Goal: Entertainment & Leisure: Consume media (video, audio)

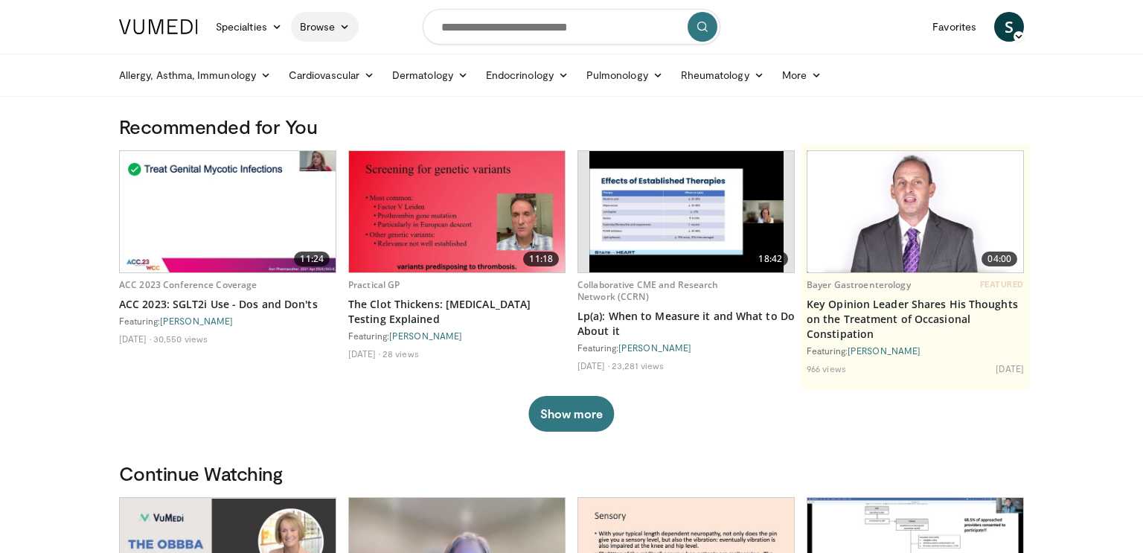
click at [318, 24] on link "Browse" at bounding box center [325, 27] width 68 height 30
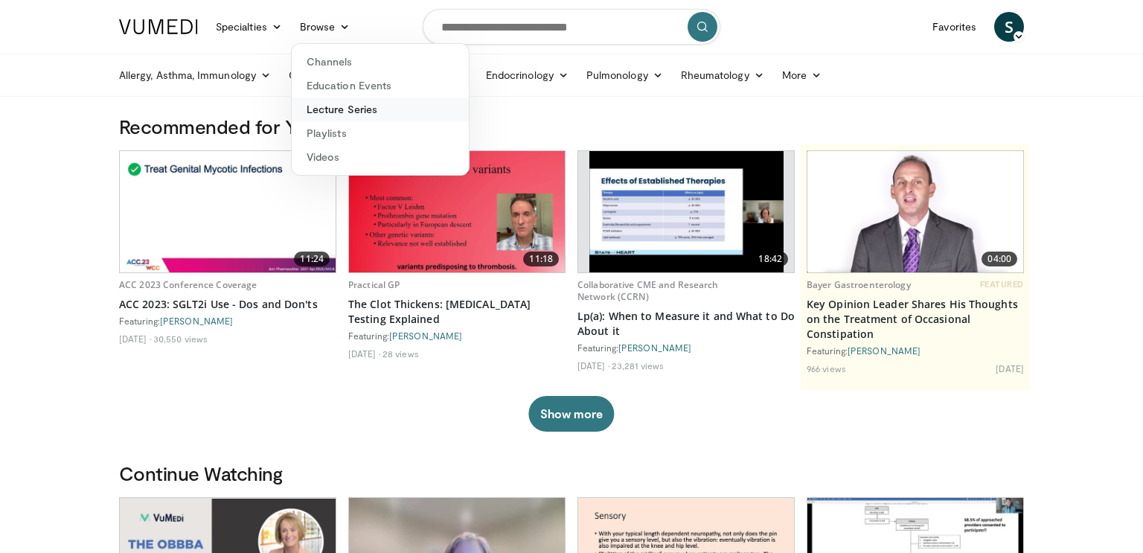
click at [333, 109] on link "Lecture Series" at bounding box center [380, 110] width 177 height 24
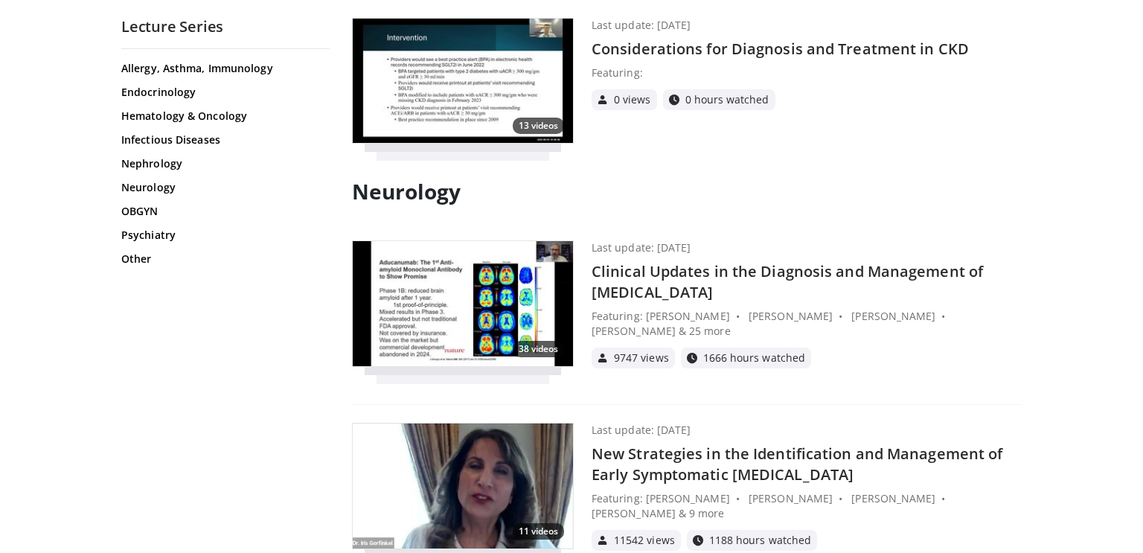
scroll to position [2355, 0]
click at [653, 267] on h4 "Clinical Updates in the Diagnosis and Management of [MEDICAL_DATA]" at bounding box center [807, 282] width 430 height 42
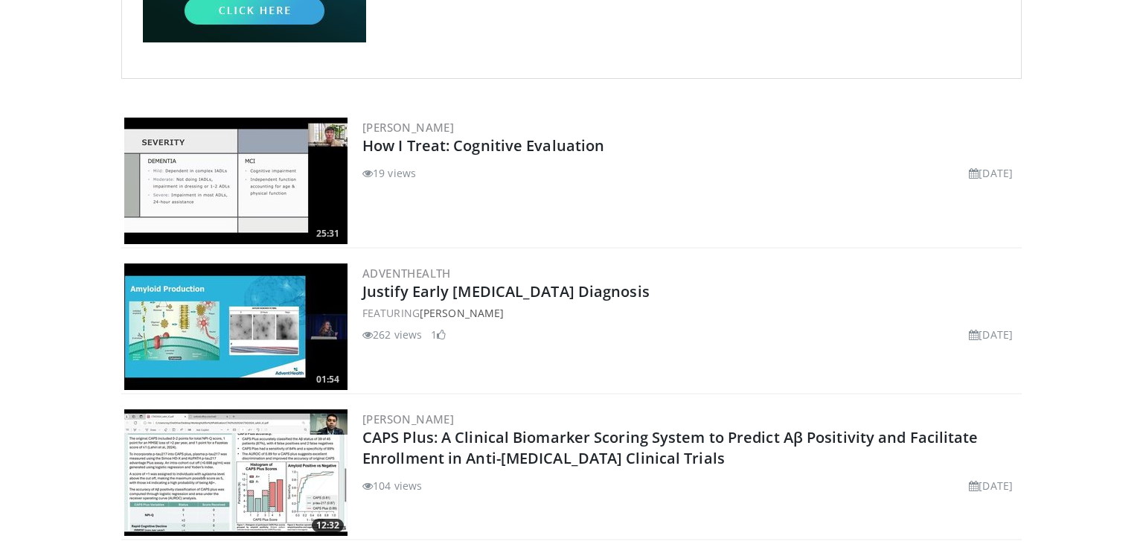
scroll to position [290, 0]
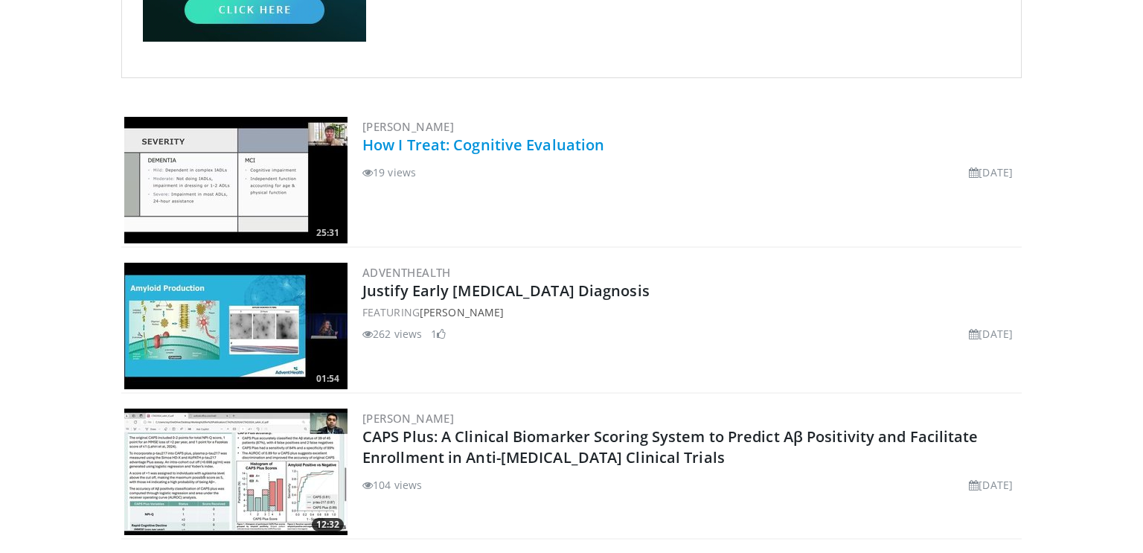
click at [495, 141] on link "How I Treat: Cognitive Evaluation" at bounding box center [484, 145] width 242 height 20
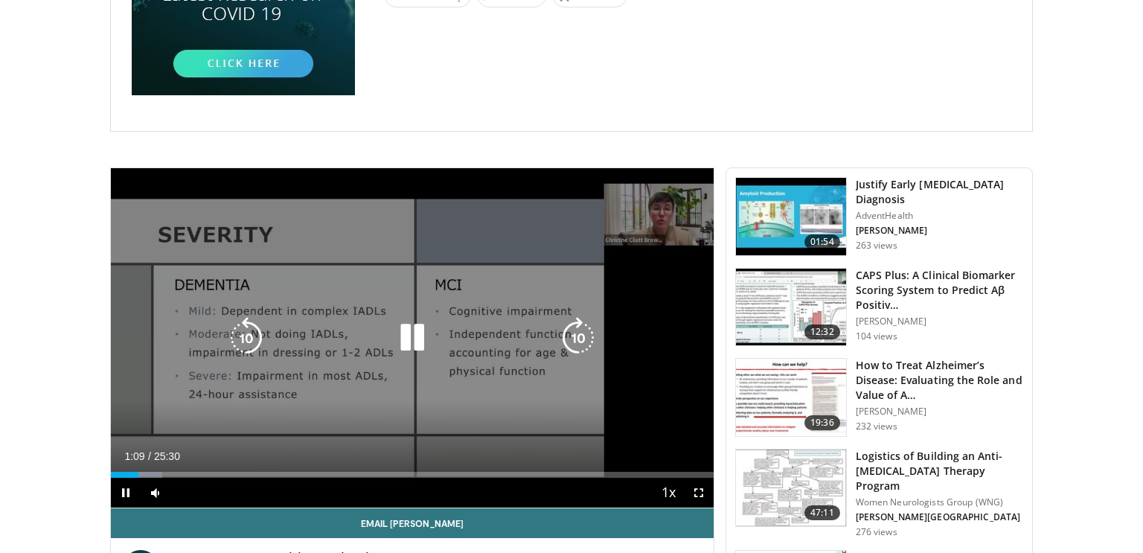
scroll to position [264, 0]
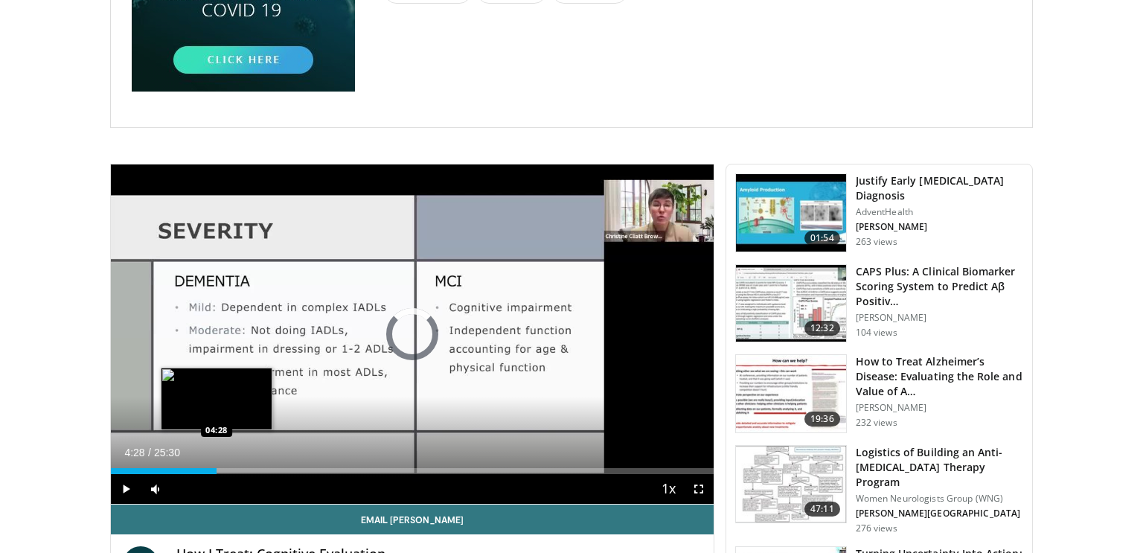
click at [217, 472] on div "Loaded : 9.07% 04:28 04:28" at bounding box center [412, 471] width 603 height 6
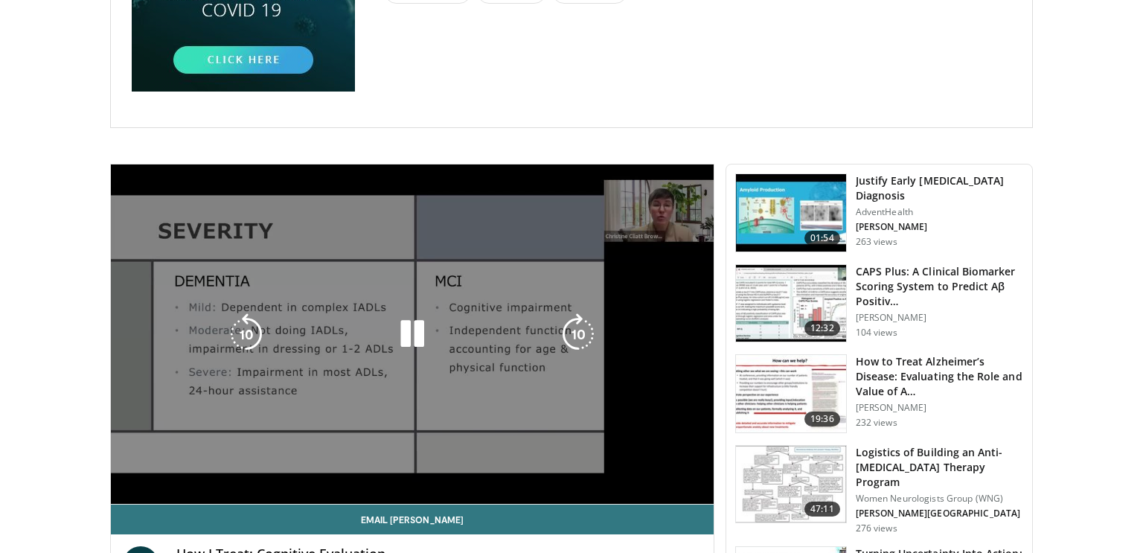
click at [287, 467] on div "10 seconds Tap to unmute" at bounding box center [412, 334] width 603 height 339
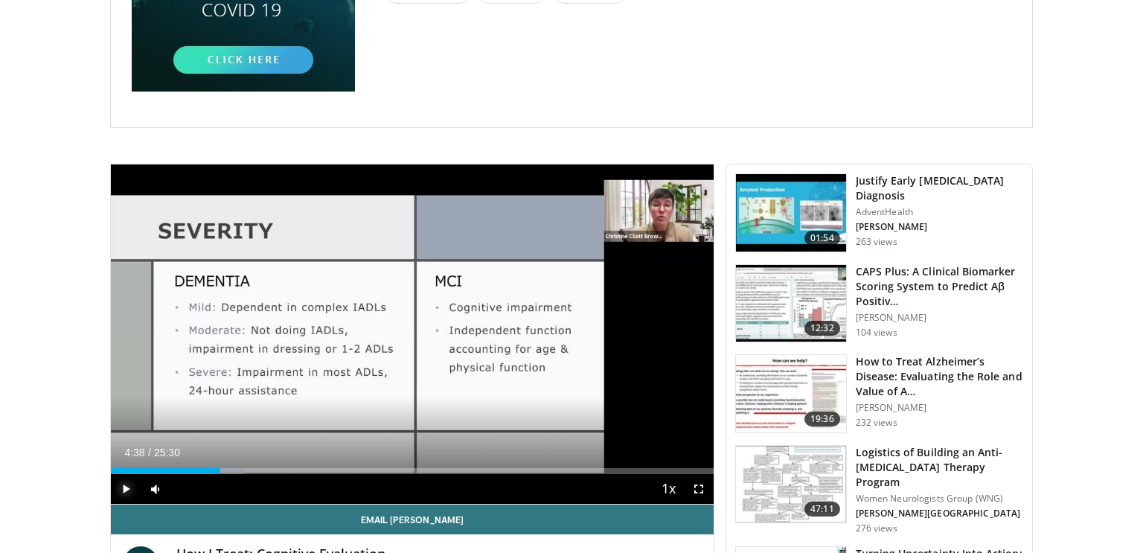
click at [124, 488] on span "Video Player" at bounding box center [126, 489] width 30 height 30
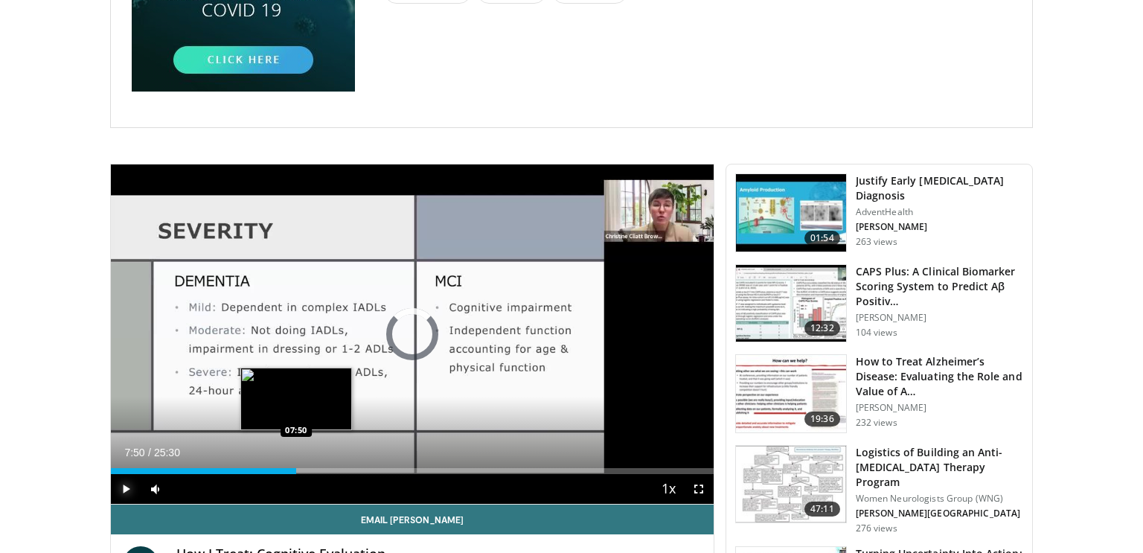
click at [296, 465] on div "Loaded : 22.68% 07:50 07:50" at bounding box center [412, 467] width 603 height 14
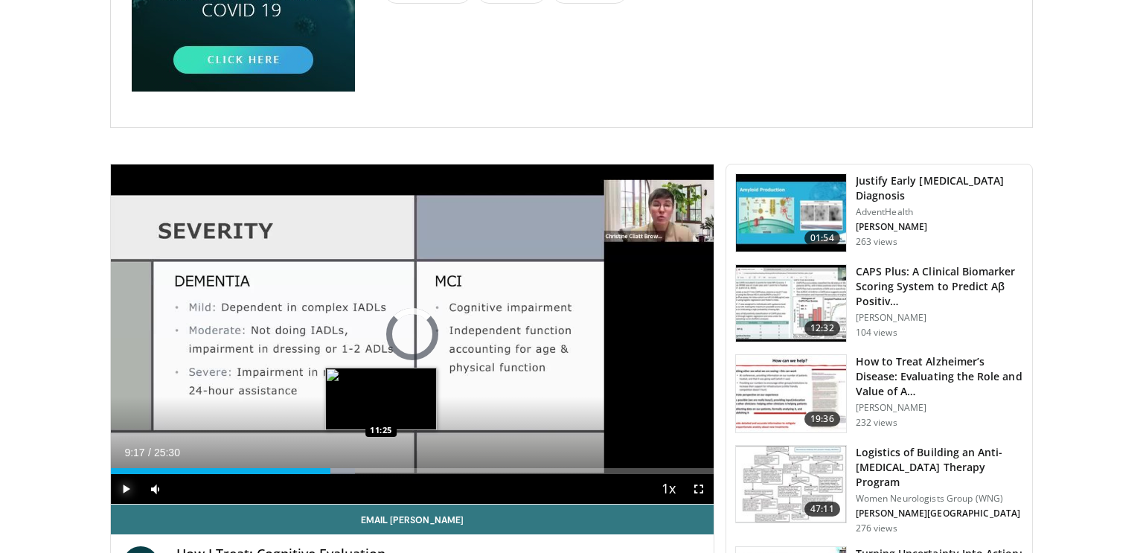
click at [382, 469] on div "Loaded : 40.51% 09:17 11:25" at bounding box center [412, 471] width 603 height 6
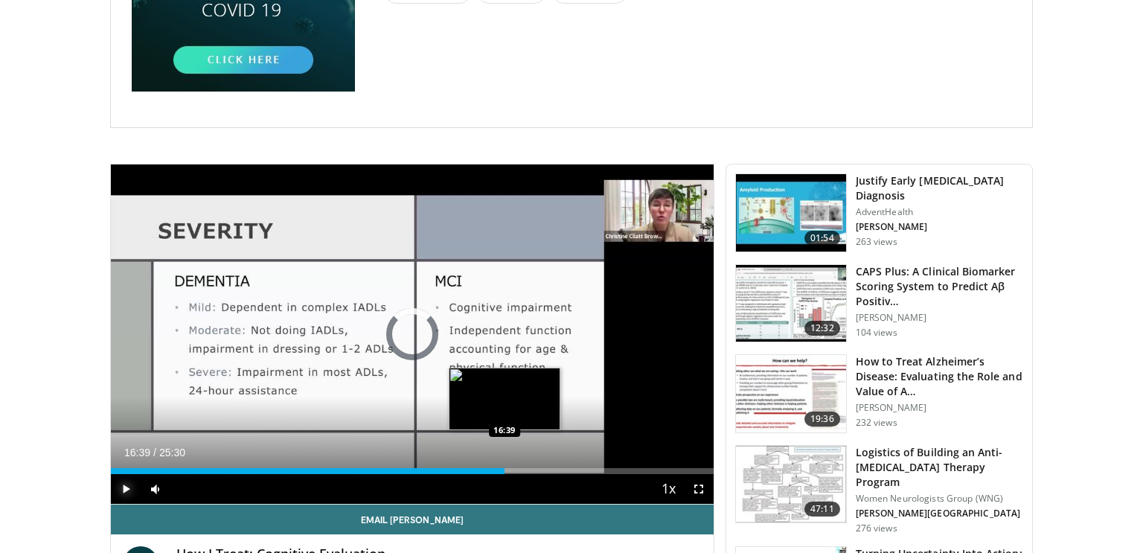
click at [504, 465] on div "Loaded : 51.85% 12:13 16:39" at bounding box center [412, 467] width 603 height 14
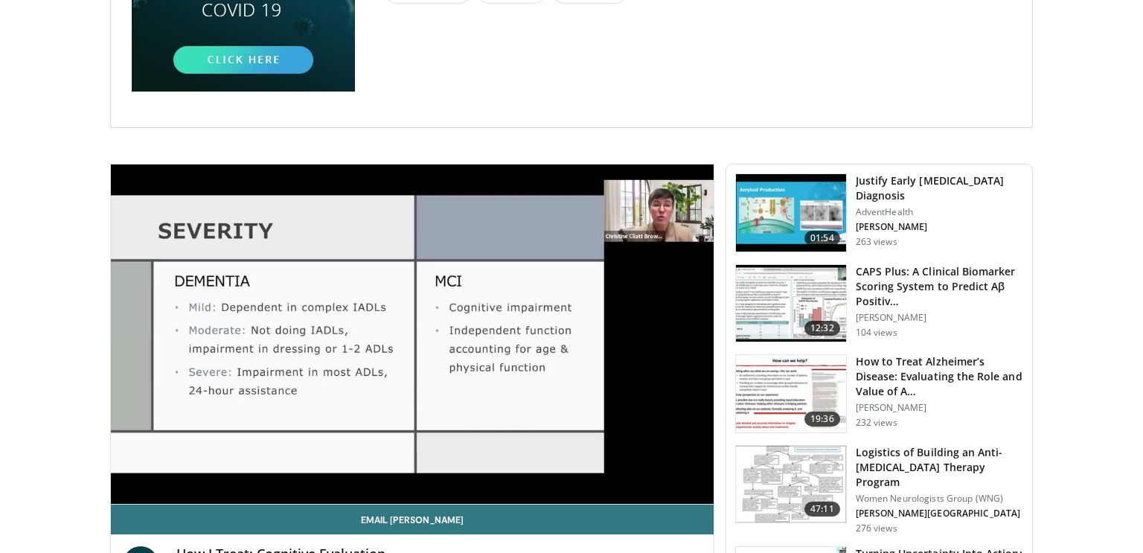
click at [887, 191] on h3 "Justify Early Alzheimer's Disease Diagnosis" at bounding box center [939, 188] width 167 height 30
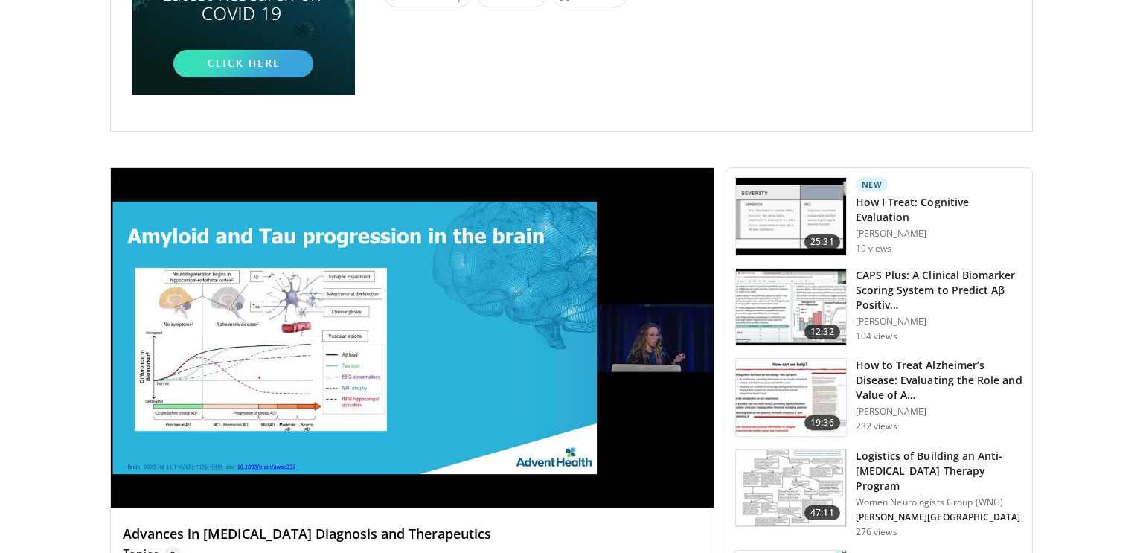
scroll to position [261, 0]
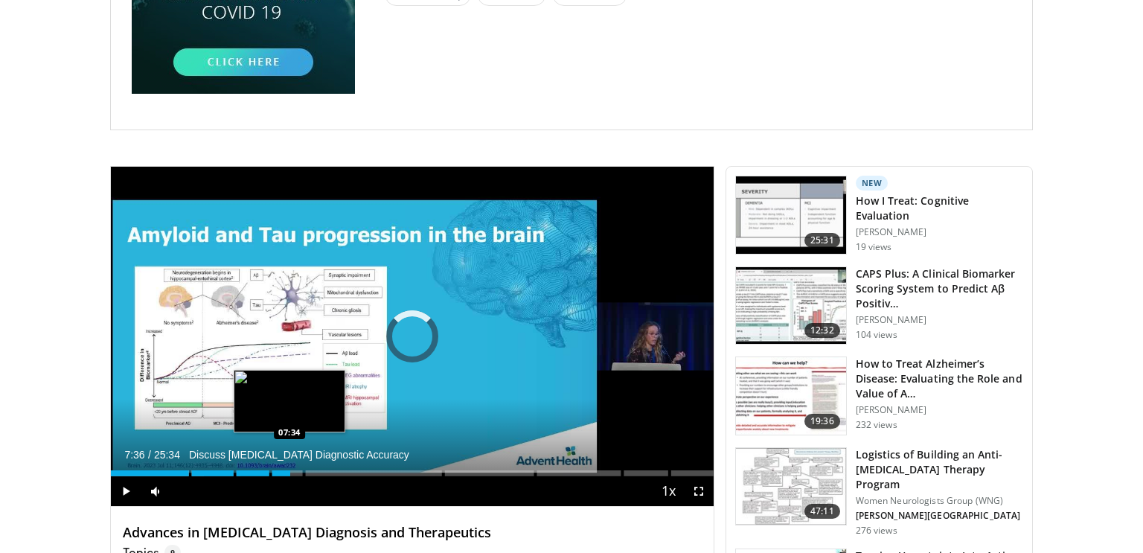
click at [290, 465] on div "Loaded : 21.53% 07:36 07:34" at bounding box center [412, 469] width 603 height 14
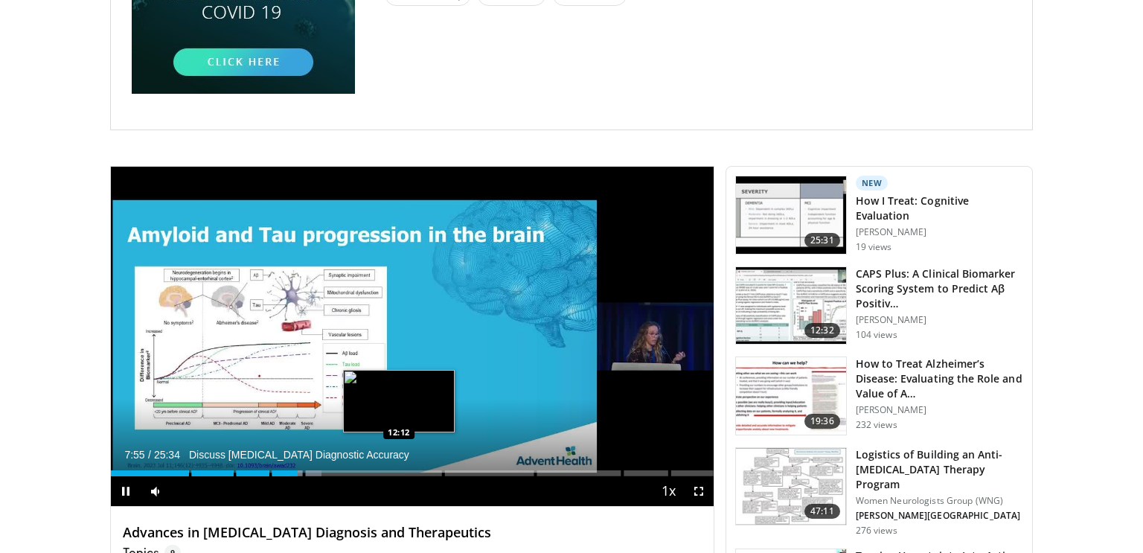
click at [398, 473] on div "Loaded : 34.92% 07:55" at bounding box center [412, 473] width 603 height 6
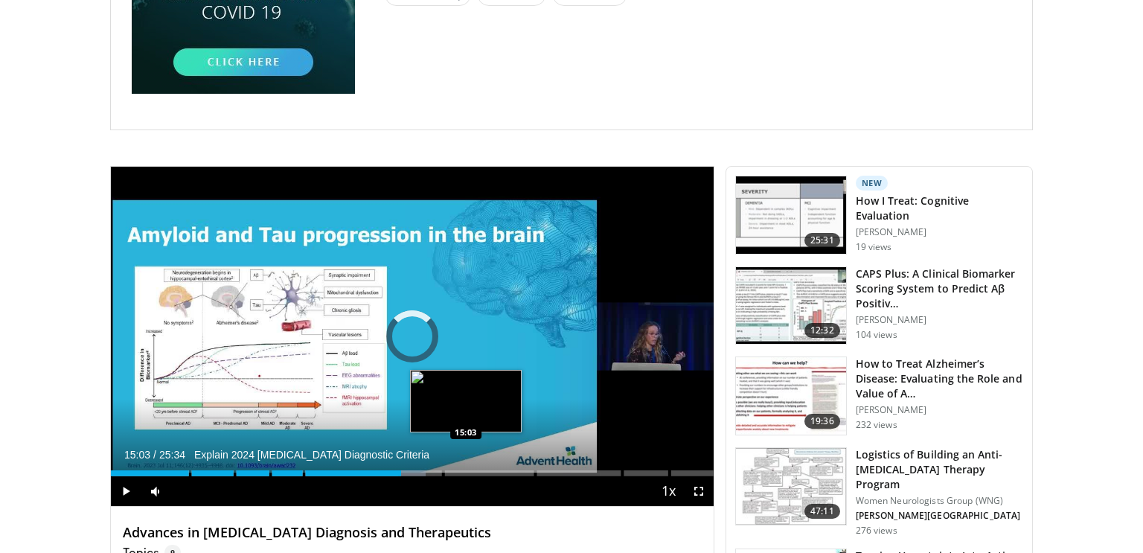
click at [466, 471] on div "Loaded : 52.20% 15:03" at bounding box center [412, 473] width 603 height 6
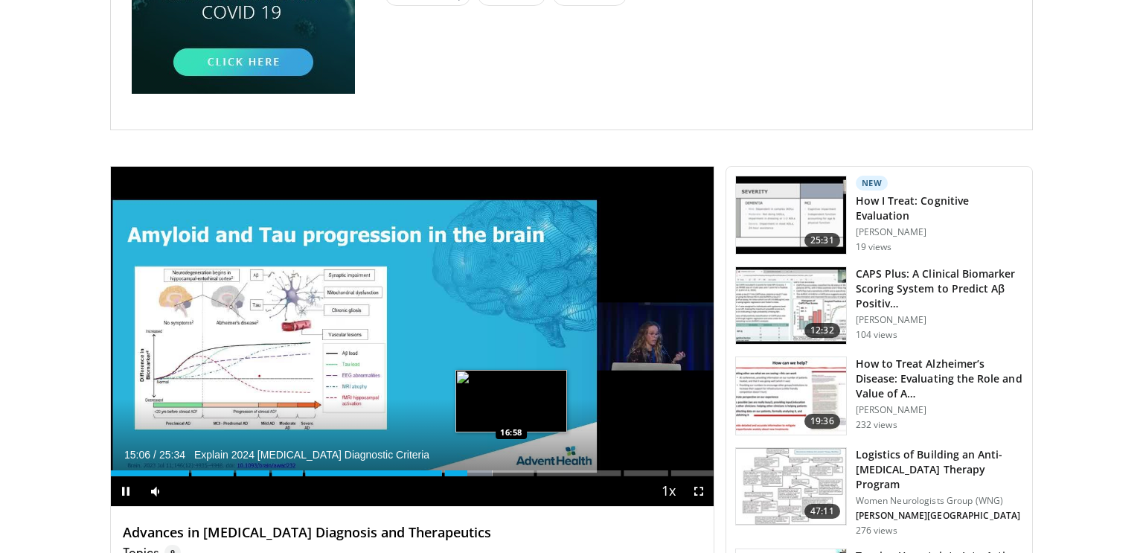
click at [511, 473] on div "Loaded : 63.30% 15:06" at bounding box center [412, 473] width 603 height 6
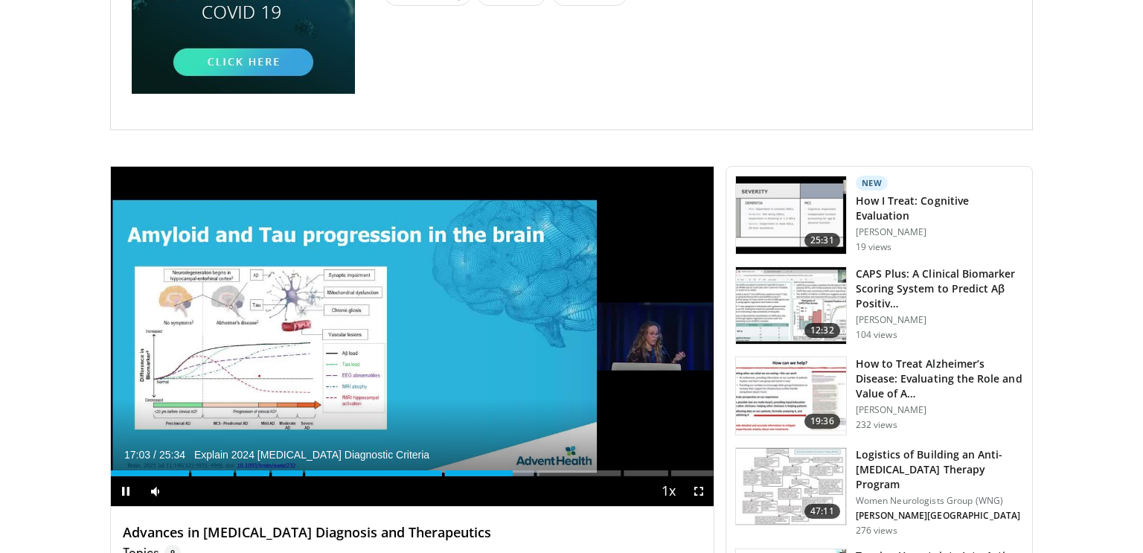
click at [571, 478] on div "Current Time 17:03 / Duration 25:34 Explain 2024 Alzheimer's Diagnostic Criteri…" at bounding box center [412, 491] width 603 height 30
